Goal: Transaction & Acquisition: Purchase product/service

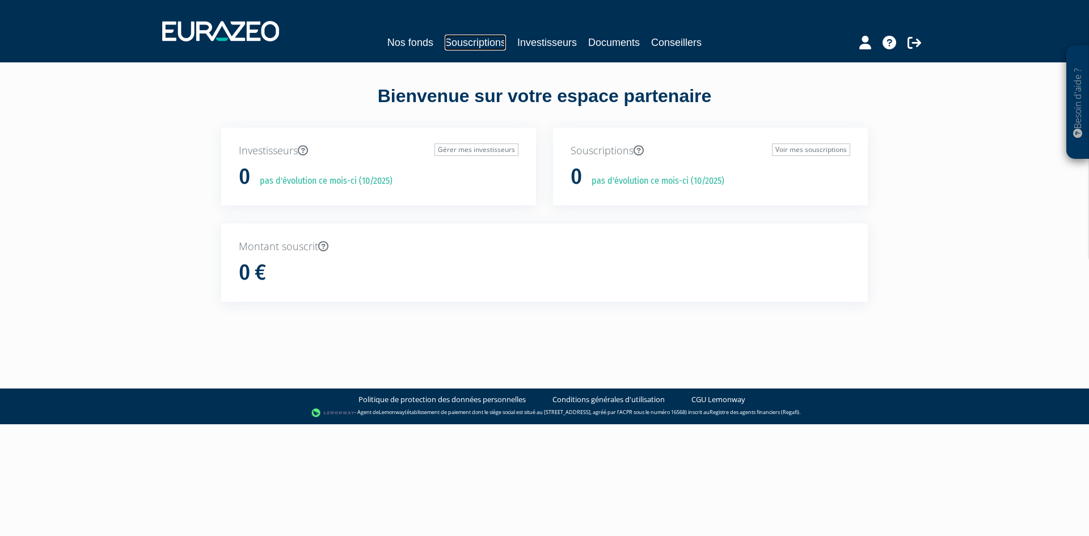
click at [471, 40] on link "Souscriptions" at bounding box center [475, 43] width 61 height 16
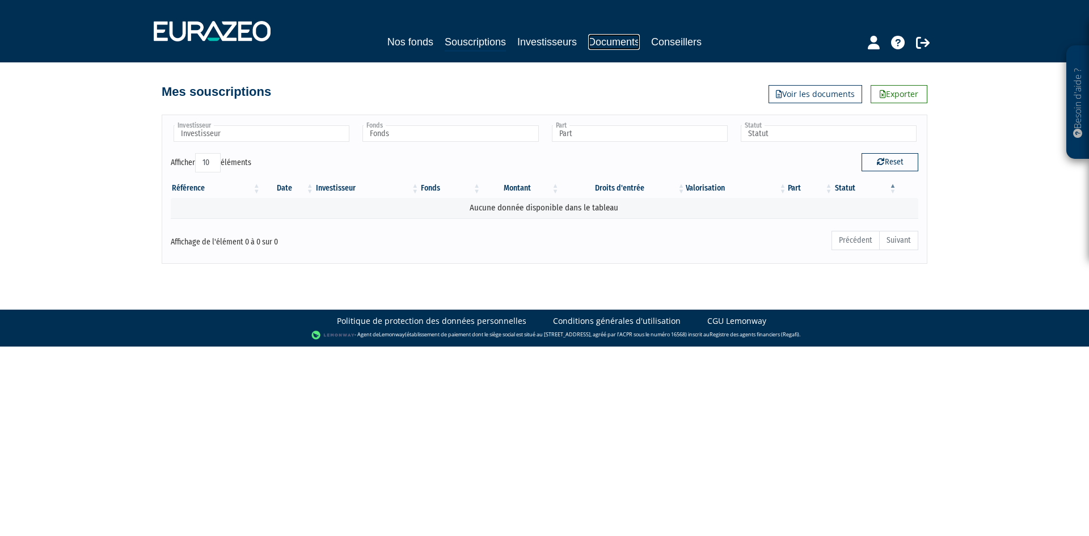
click at [620, 43] on link "Documents" at bounding box center [614, 42] width 52 height 16
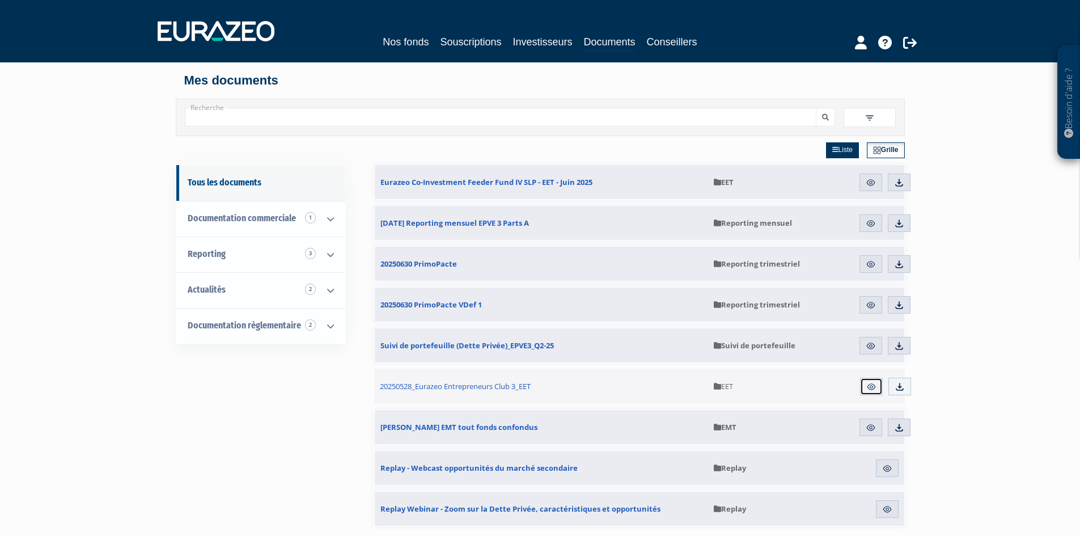
click at [872, 386] on img at bounding box center [871, 387] width 10 height 10
click at [898, 387] on img at bounding box center [900, 387] width 10 height 10
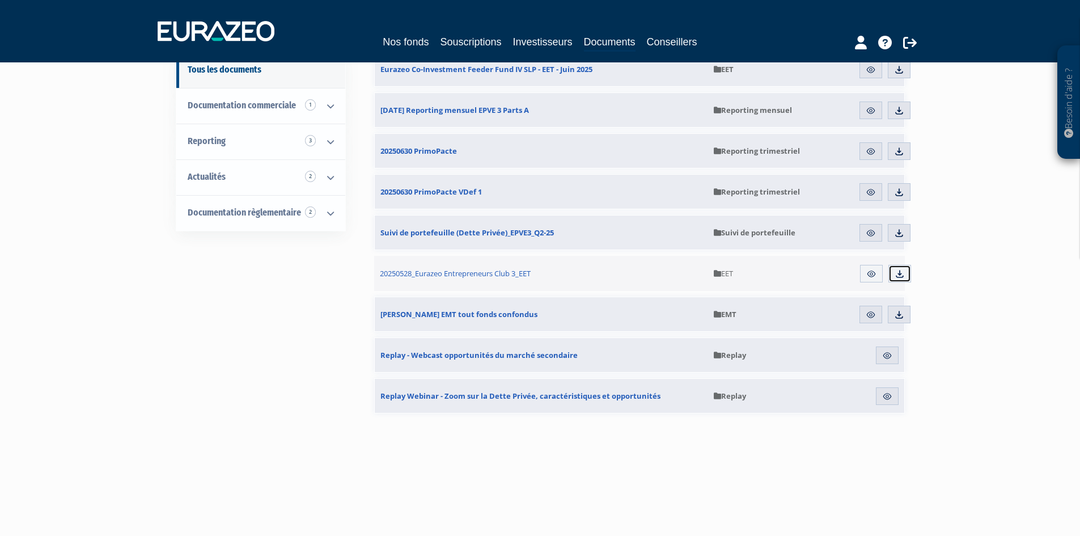
scroll to position [113, 0]
click at [246, 210] on span "Documentation règlementaire 2" at bounding box center [244, 211] width 113 height 11
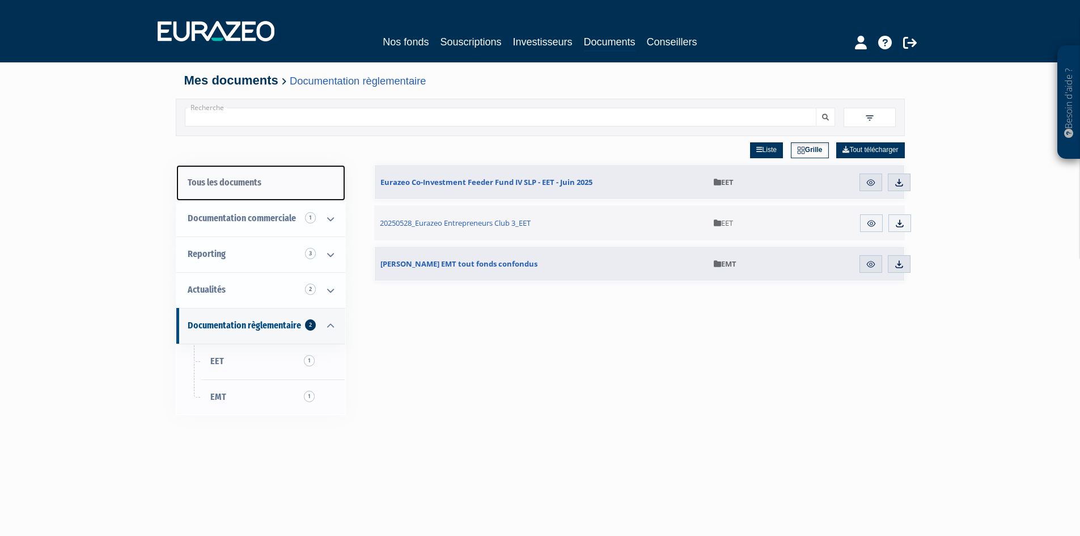
click at [251, 191] on link "Tous les documents" at bounding box center [260, 183] width 169 height 36
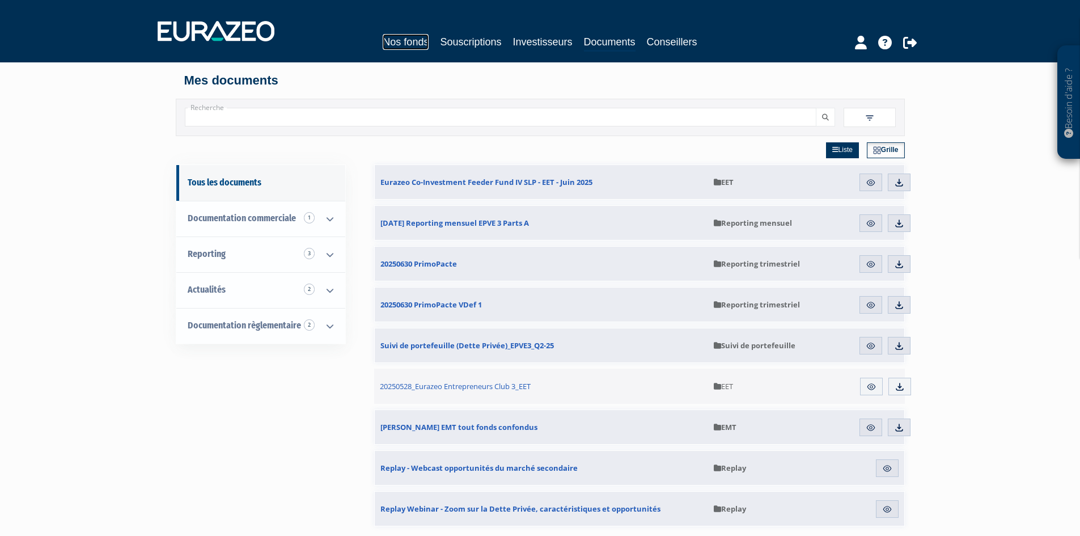
click at [416, 40] on link "Nos fonds" at bounding box center [406, 42] width 46 height 16
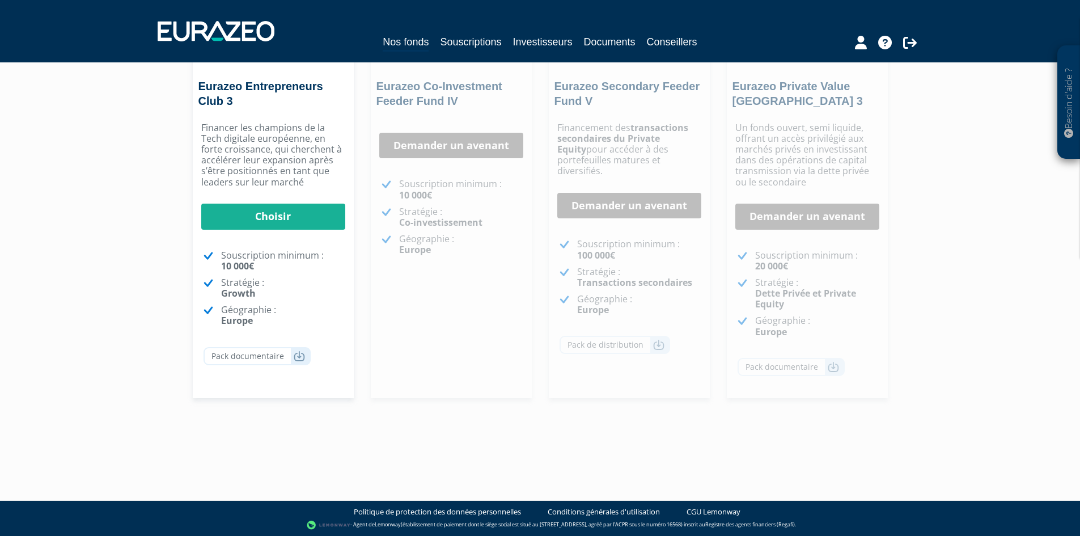
scroll to position [226, 0]
click at [258, 217] on link "Choisir" at bounding box center [273, 216] width 144 height 26
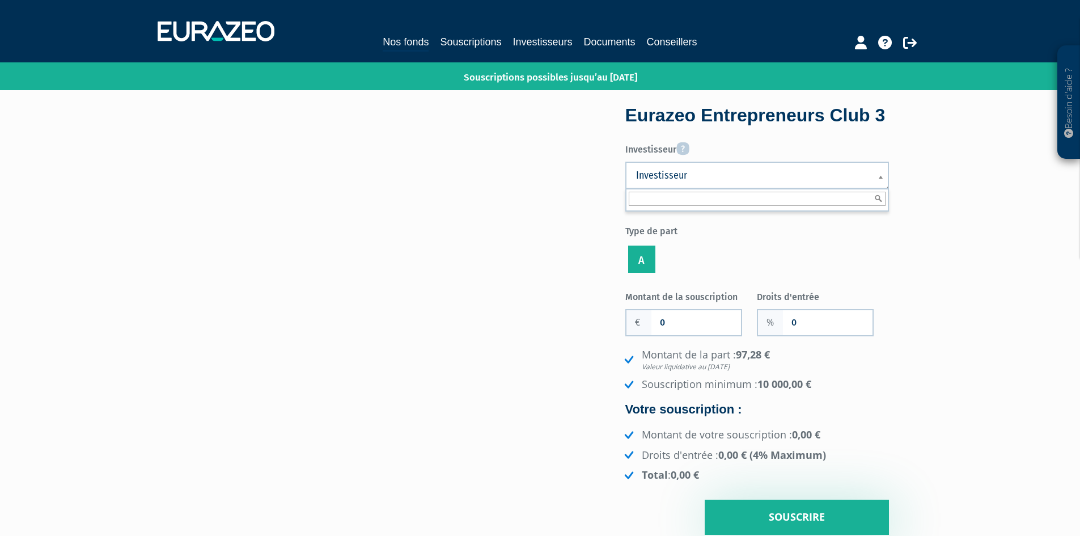
click at [659, 189] on link "Investisseur" at bounding box center [757, 175] width 264 height 27
drag, startPoint x: 686, startPoint y: 346, endPoint x: 644, endPoint y: 342, distance: 41.6
click at [644, 336] on div "0" at bounding box center [683, 322] width 117 height 27
type input "115 000"
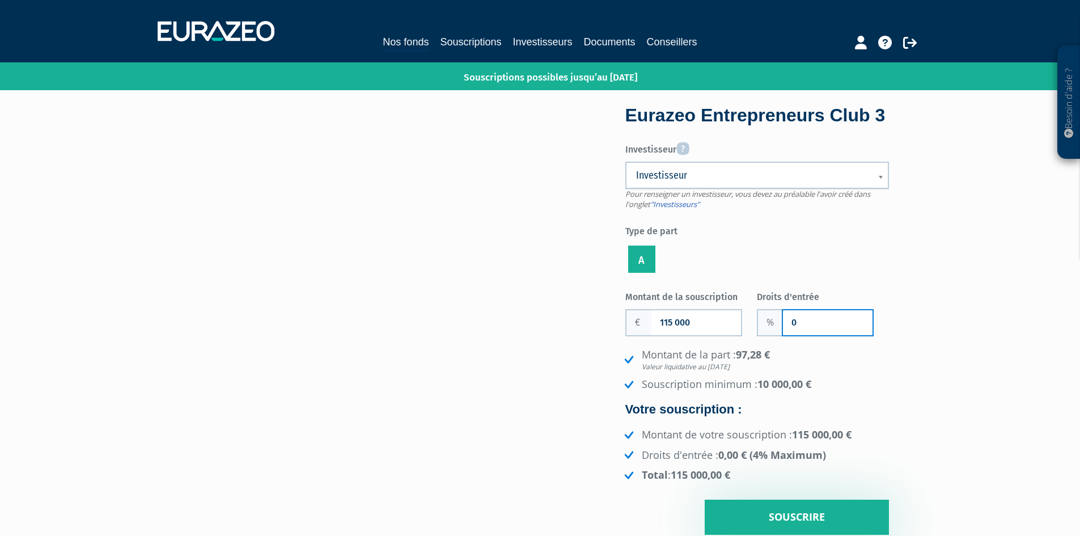
drag, startPoint x: 800, startPoint y: 353, endPoint x: 768, endPoint y: 357, distance: 32.0
click at [768, 336] on div "0" at bounding box center [815, 322] width 117 height 27
type input "3.5"
click at [864, 392] on li "Souscription minimum : 10 000,00 €" at bounding box center [755, 384] width 267 height 15
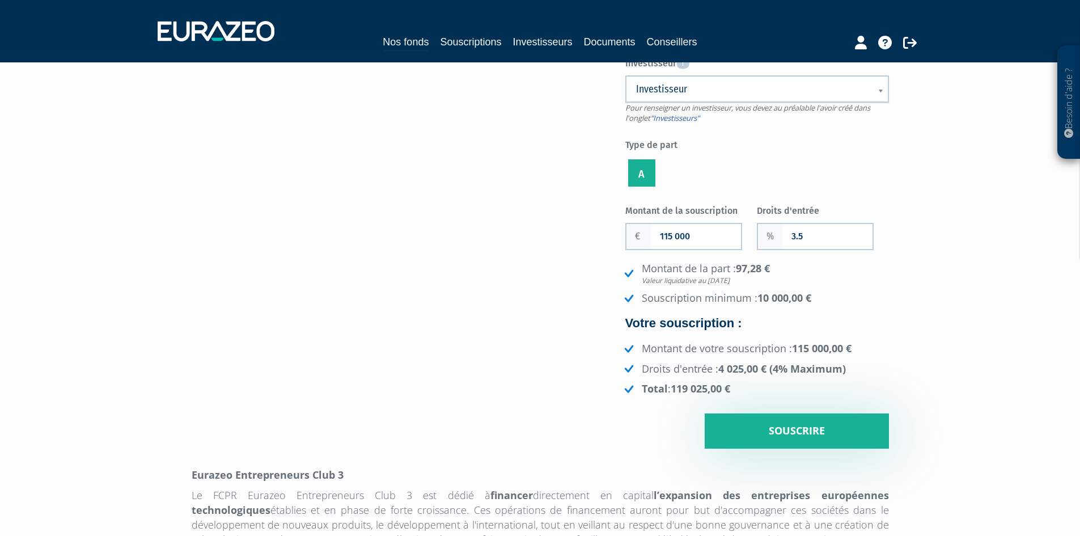
scroll to position [113, 0]
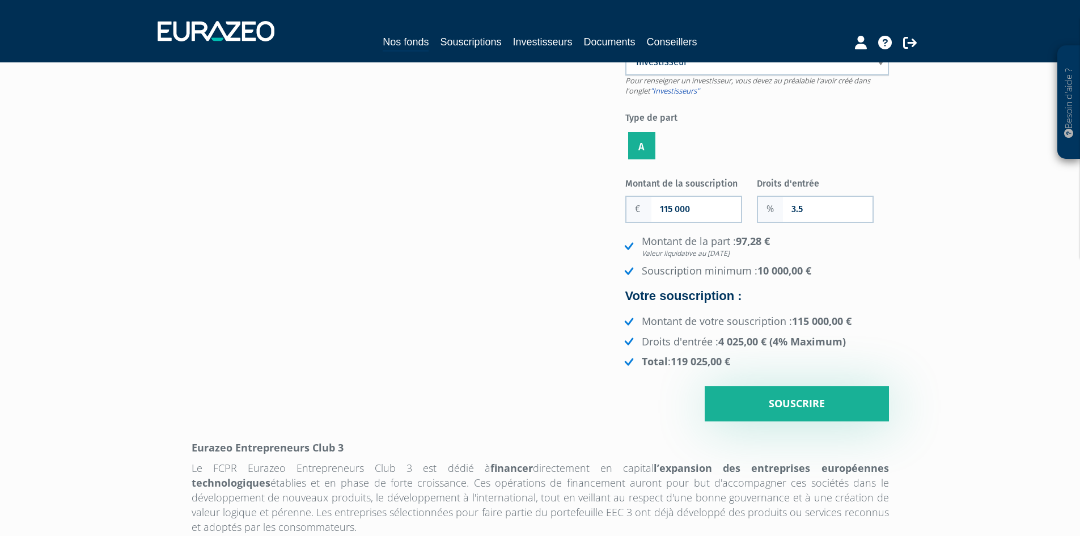
drag, startPoint x: 642, startPoint y: 265, endPoint x: 746, endPoint y: 281, distance: 105.0
click at [746, 259] on li "Montant de la part : 97,28 € Valeur liquidative au 31/07/2025" at bounding box center [755, 246] width 267 height 24
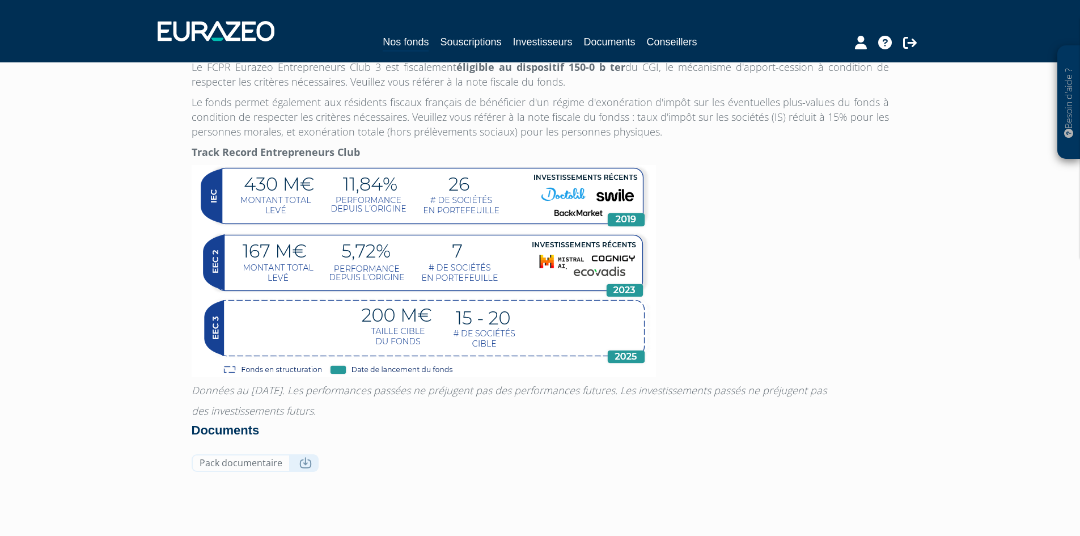
scroll to position [907, 0]
